Goal: Task Accomplishment & Management: Manage account settings

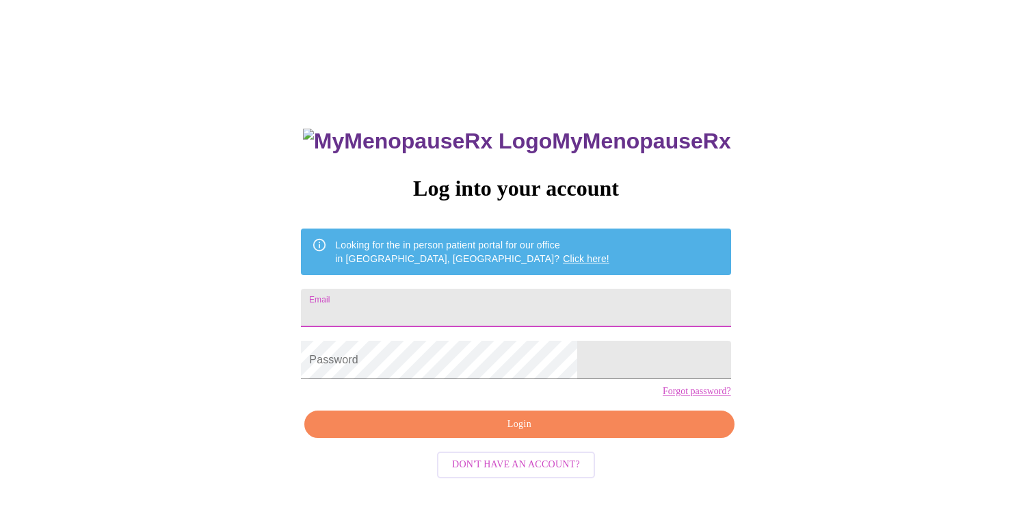
click at [500, 305] on input "Email" at bounding box center [516, 308] width 430 height 38
type input "[EMAIL_ADDRESS][DOMAIN_NAME]"
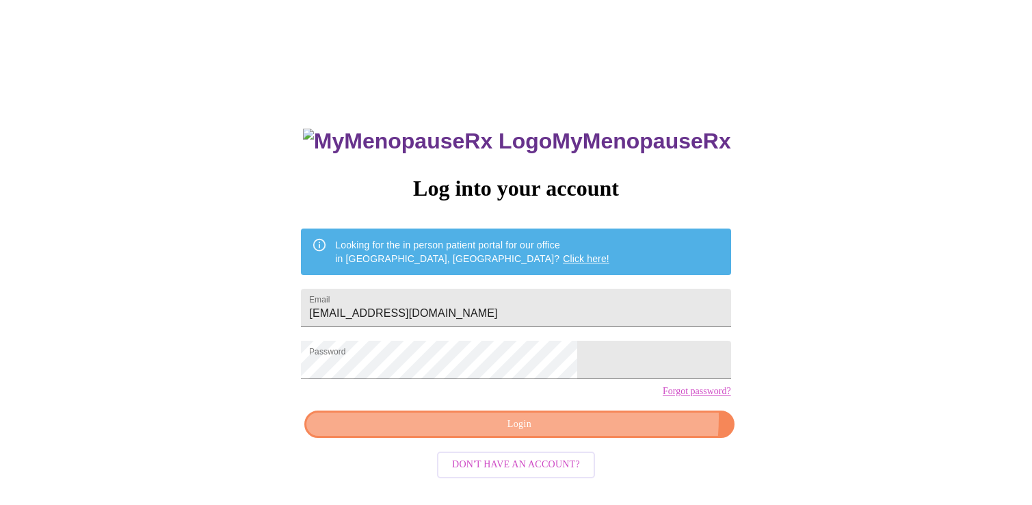
click at [588, 433] on span "Login" at bounding box center [519, 424] width 398 height 17
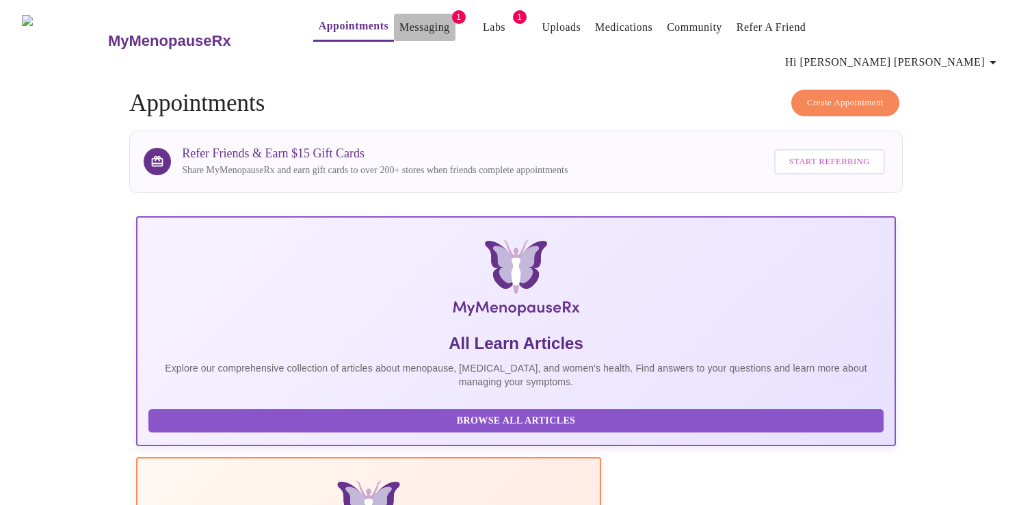
click at [404, 29] on link "Messaging" at bounding box center [424, 27] width 50 height 19
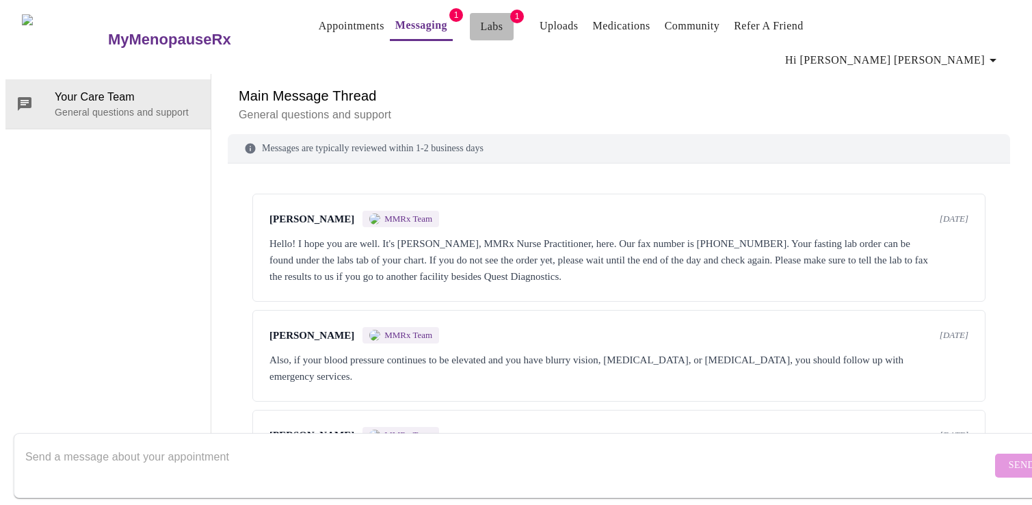
click at [481, 29] on link "Labs" at bounding box center [492, 26] width 23 height 19
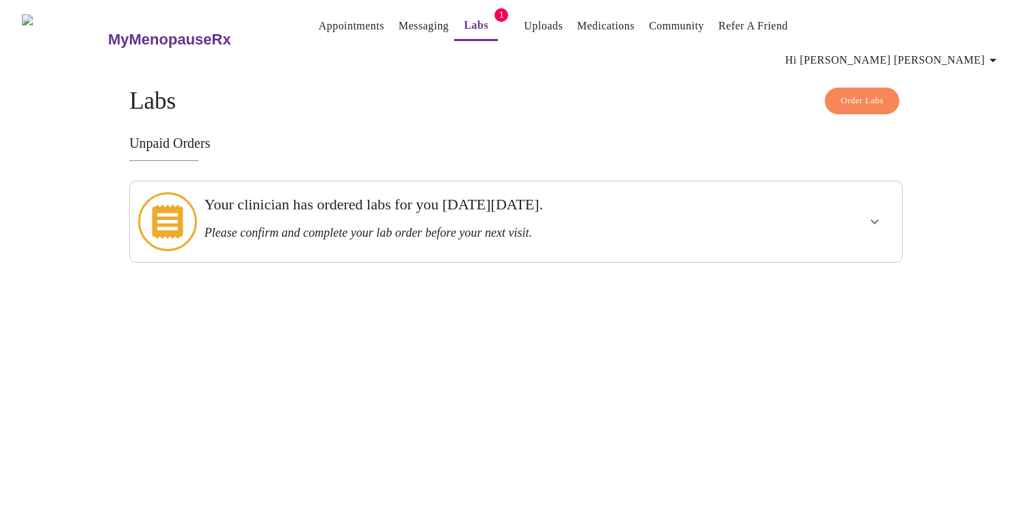
click at [516, 198] on div "Your clinician has ordered labs for you [DATE][DATE]. Please confirm and comple…" at bounding box center [479, 218] width 549 height 44
click at [168, 192] on icon at bounding box center [167, 221] width 59 height 59
click at [281, 216] on div "Your clinician has ordered labs for you [DATE][DATE]. Please confirm and comple…" at bounding box center [479, 222] width 560 height 70
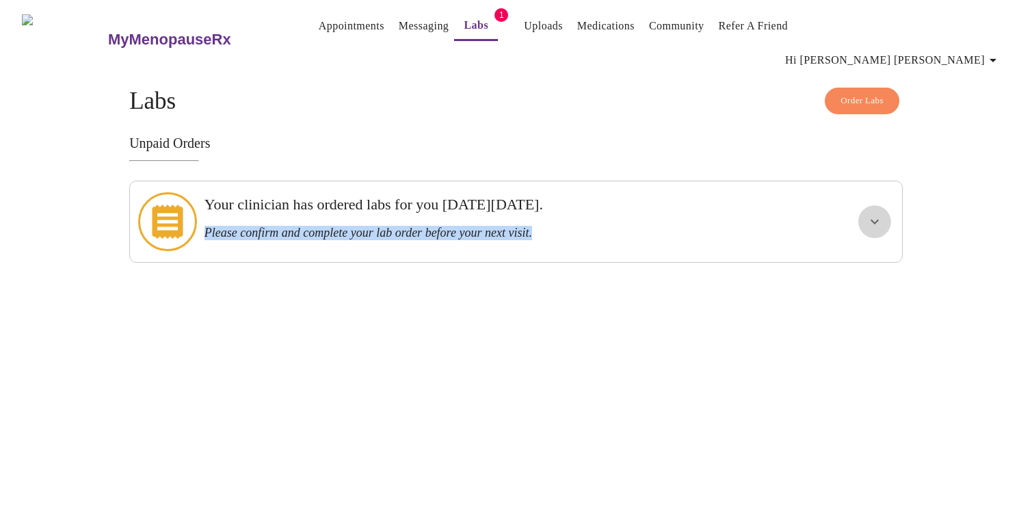
click at [877, 220] on icon "show more" at bounding box center [875, 222] width 8 height 5
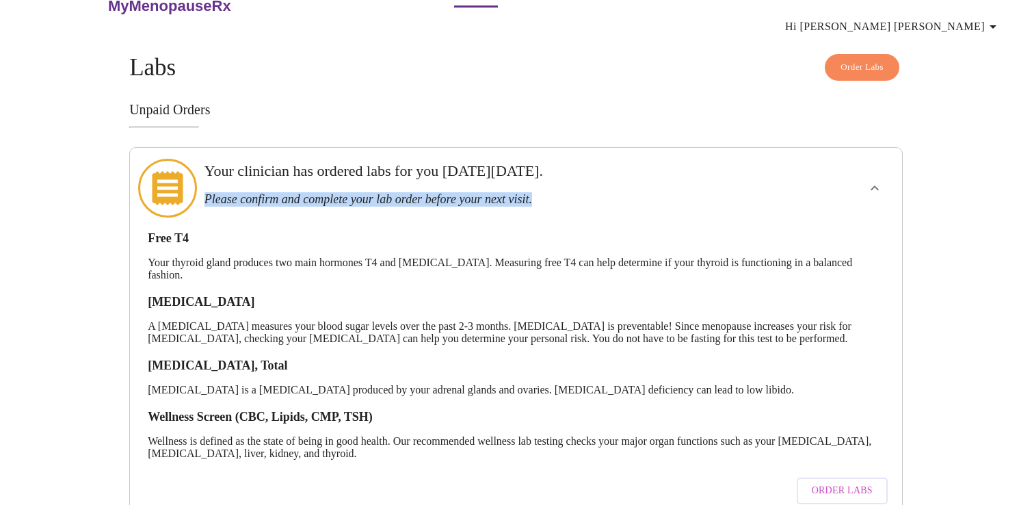
scroll to position [47, 0]
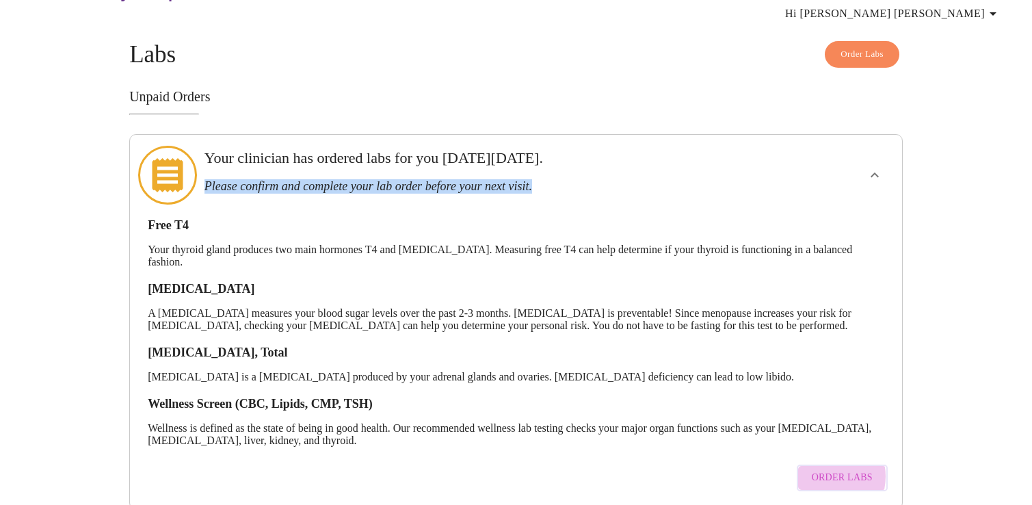
click at [829, 469] on span "Order Labs" at bounding box center [842, 477] width 61 height 17
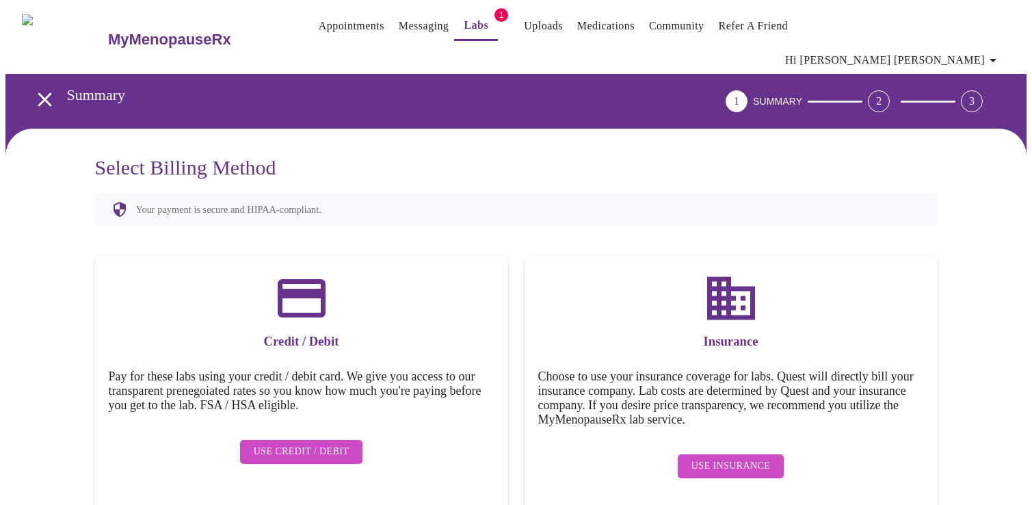
click at [705, 454] on button "Use Insurance" at bounding box center [731, 466] width 106 height 24
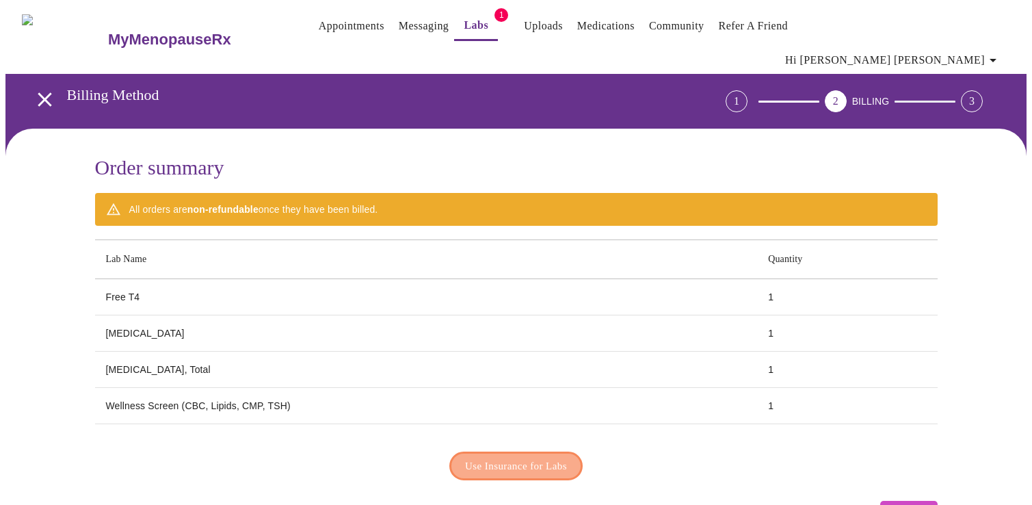
click at [545, 457] on span "Use Insurance for Labs" at bounding box center [516, 466] width 102 height 18
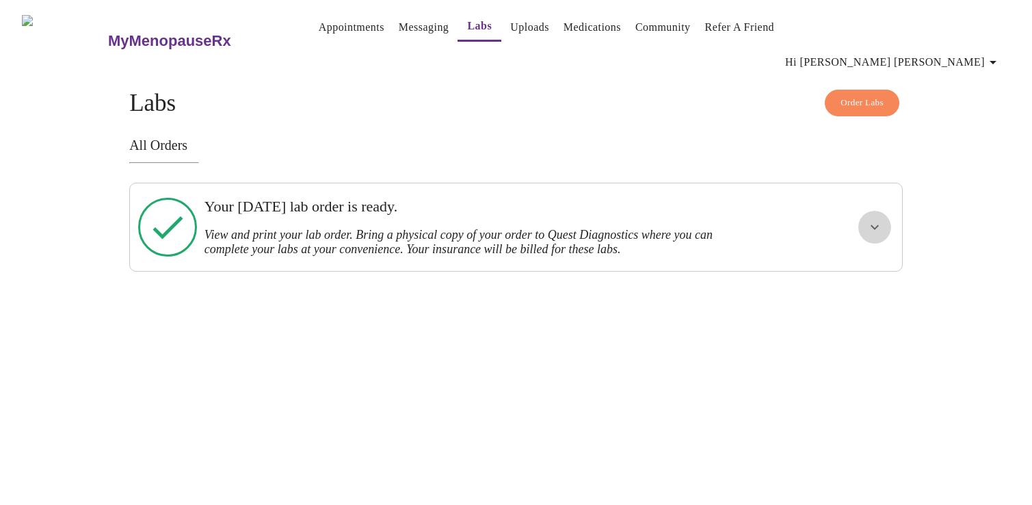
click at [876, 225] on icon "show more" at bounding box center [875, 227] width 8 height 5
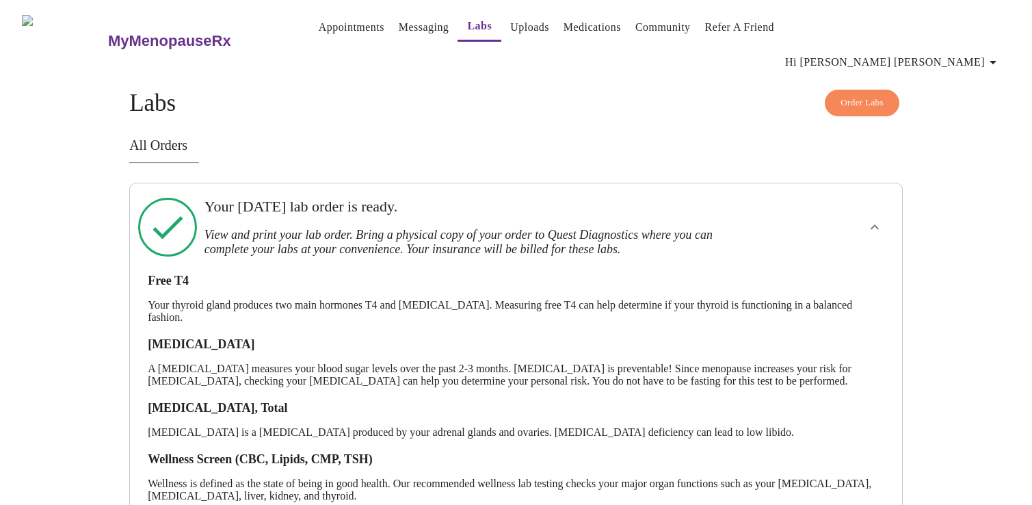
scroll to position [61, 0]
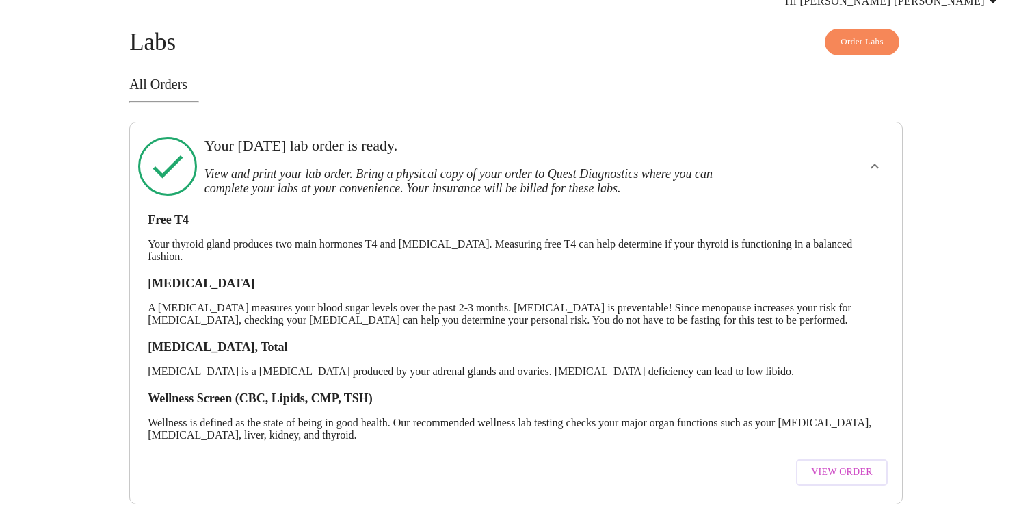
click at [864, 464] on span "View Order" at bounding box center [842, 472] width 62 height 17
